Goal: Information Seeking & Learning: Learn about a topic

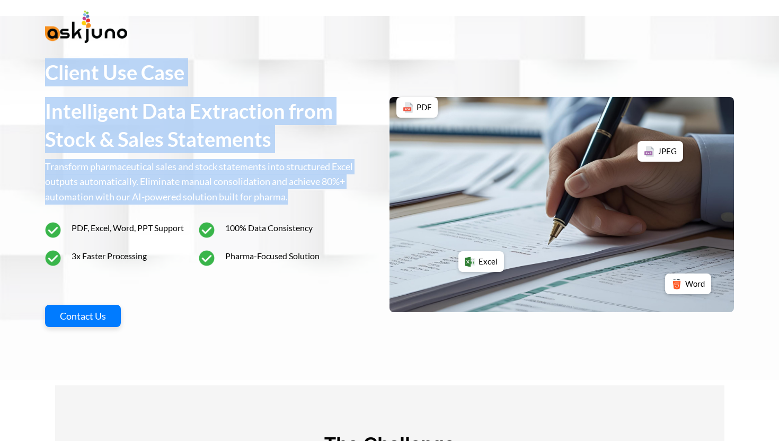
drag, startPoint x: 60, startPoint y: 79, endPoint x: 38, endPoint y: 60, distance: 28.9
click at [38, 60] on div "Client Use Case Intelligent Data Extraction from Stock & Sales Statements Trans…" at bounding box center [389, 198] width 779 height 364
click at [159, 178] on p "Transform pharmaceutical sales and stock statements into structured Excel outpu…" at bounding box center [204, 182] width 318 height 46
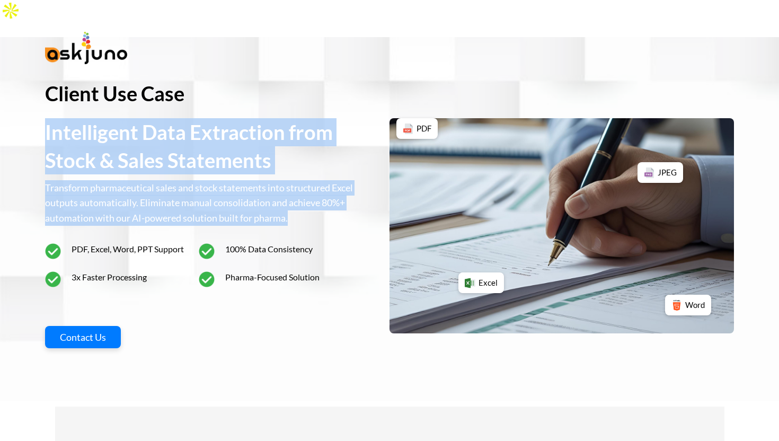
drag, startPoint x: 6, startPoint y: 105, endPoint x: 324, endPoint y: 204, distance: 332.7
click at [324, 204] on div "Client Use Case Intelligent Data Extraction from Stock & Sales Statements Trans…" at bounding box center [389, 219] width 779 height 364
click at [324, 204] on p "Transform pharmaceutical sales and stock statements into structured Excel outpu…" at bounding box center [204, 203] width 318 height 46
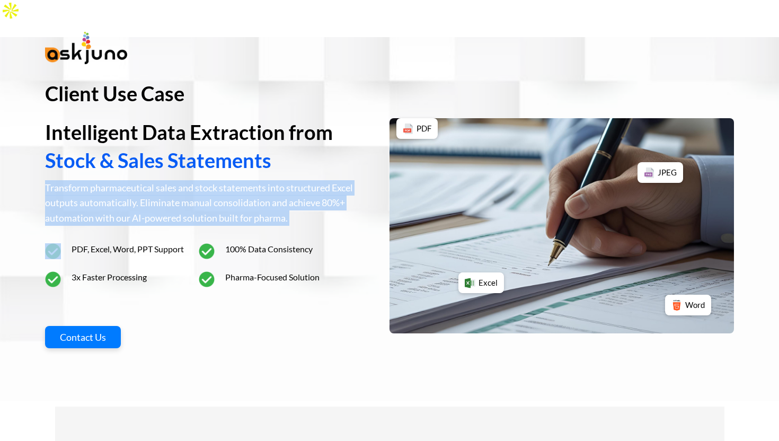
drag, startPoint x: 324, startPoint y: 204, endPoint x: 17, endPoint y: 166, distance: 308.5
click at [18, 166] on div "Client Use Case Intelligent Data Extraction from Stock & Sales Statements Trans…" at bounding box center [389, 219] width 779 height 364
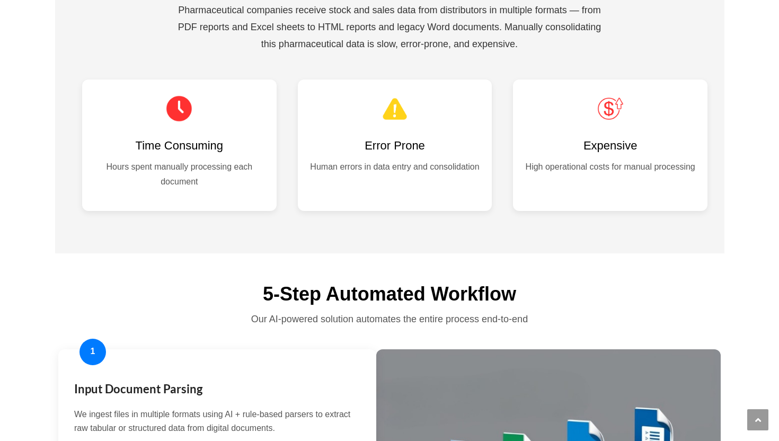
scroll to position [320, 0]
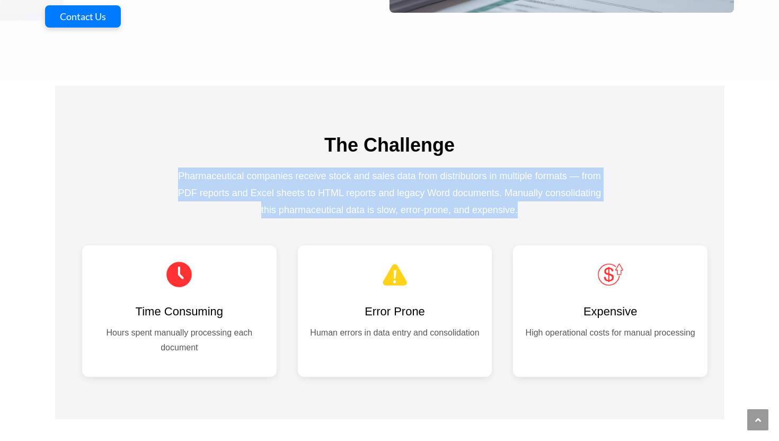
drag, startPoint x: 186, startPoint y: 148, endPoint x: 569, endPoint y: 193, distance: 386.1
click at [569, 193] on p "Pharmaceutical companies receive stock and sales data from distributors in mult…" at bounding box center [389, 192] width 424 height 51
drag, startPoint x: 569, startPoint y: 193, endPoint x: 169, endPoint y: 159, distance: 401.4
click at [169, 159] on div "The Challenge Pharmaceutical companies receive stock and sales data from distri…" at bounding box center [390, 254] width 636 height 243
